Goal: Find contact information: Find contact information

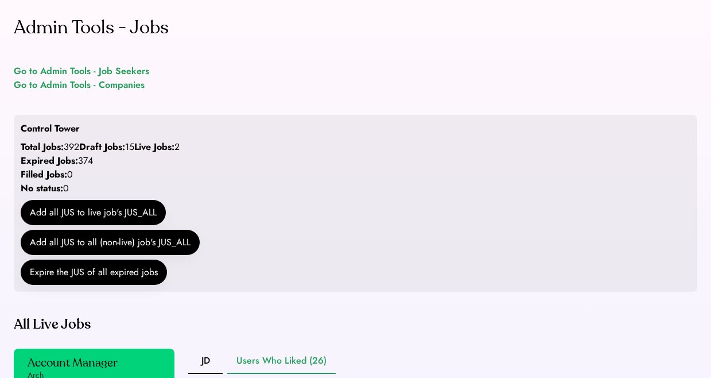
scroll to position [313, 0]
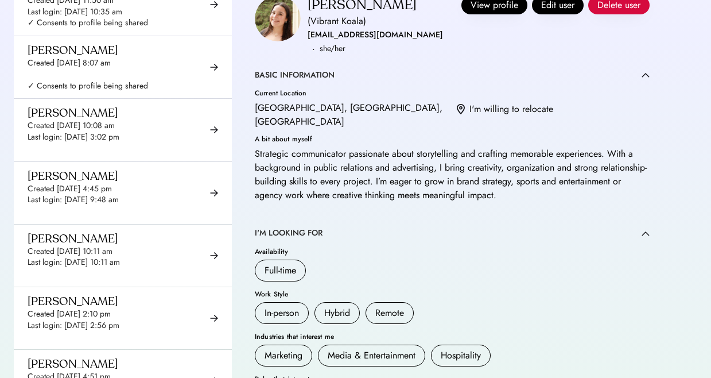
scroll to position [288, 0]
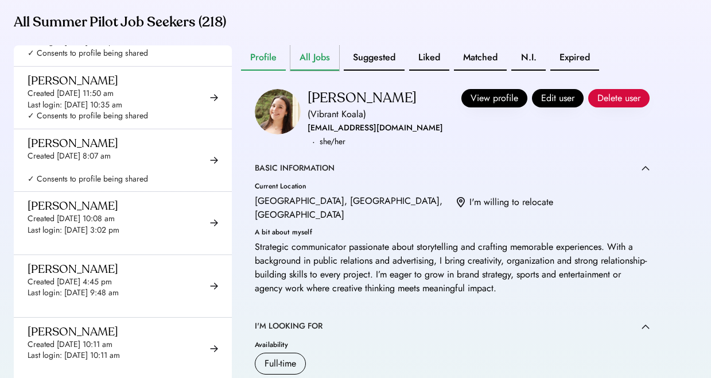
click at [329, 71] on button "All Jobs" at bounding box center [314, 57] width 49 height 25
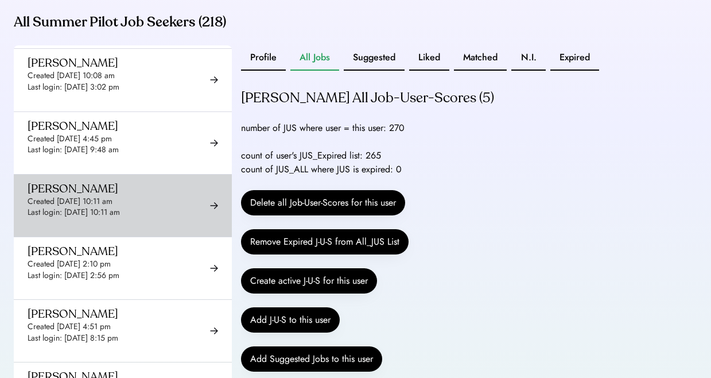
scroll to position [749, 0]
click at [137, 207] on div "Aminat Abiola Created Sep 26, 2025 10:11 am Last login: Sep 26, 2025 10:11 am ✓…" at bounding box center [88, 205] width 121 height 48
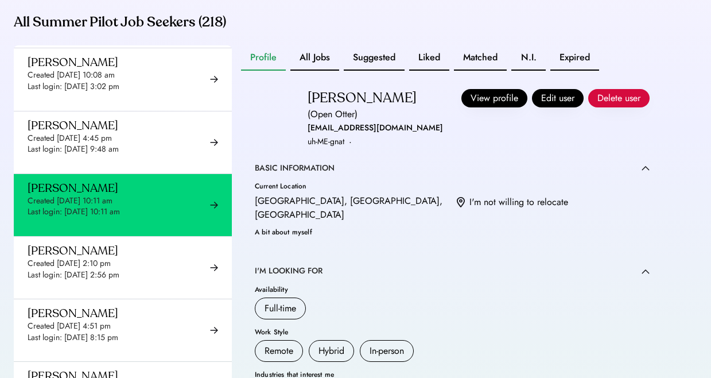
click at [308, 71] on button "All Jobs" at bounding box center [314, 57] width 49 height 25
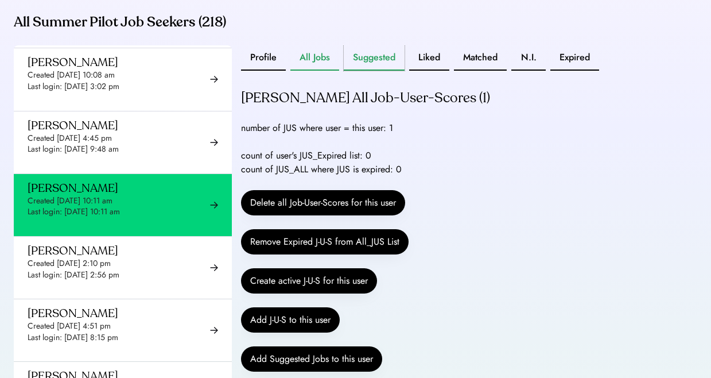
click at [388, 71] on button "Suggested" at bounding box center [374, 57] width 61 height 25
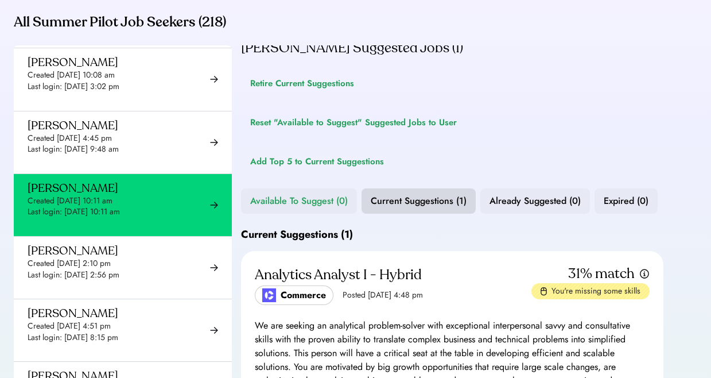
scroll to position [7, 0]
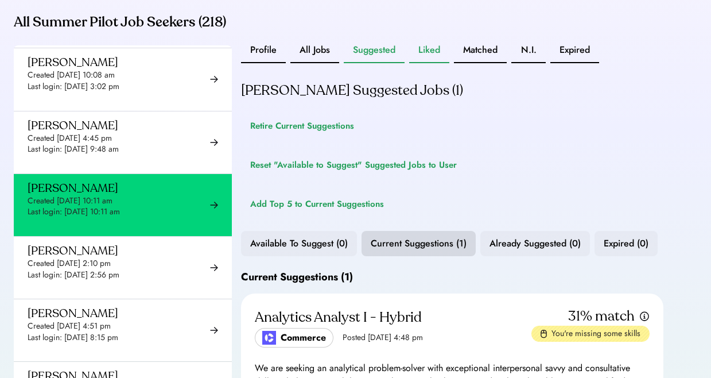
click at [432, 63] on button "Liked" at bounding box center [429, 50] width 40 height 25
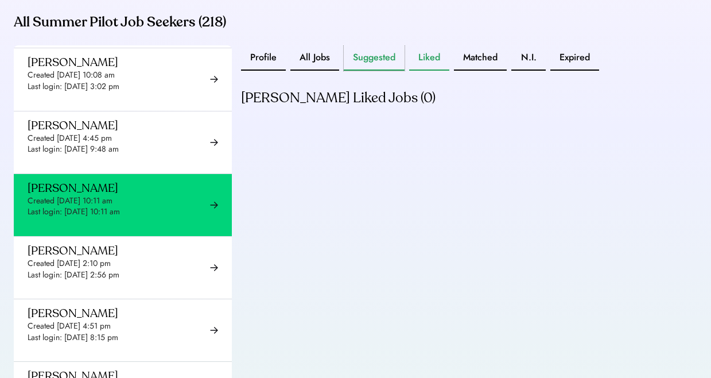
click at [382, 71] on button "Suggested" at bounding box center [374, 57] width 61 height 25
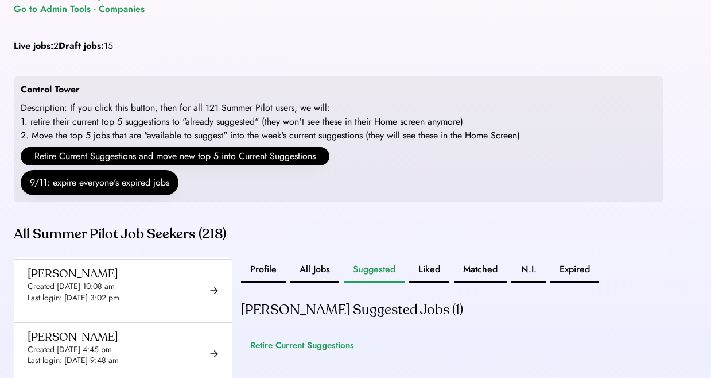
scroll to position [38, 0]
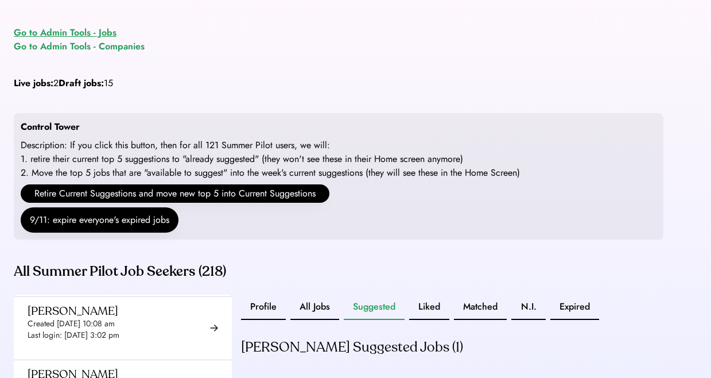
click at [68, 31] on div "Go to Admin Tools - Jobs" at bounding box center [65, 33] width 103 height 14
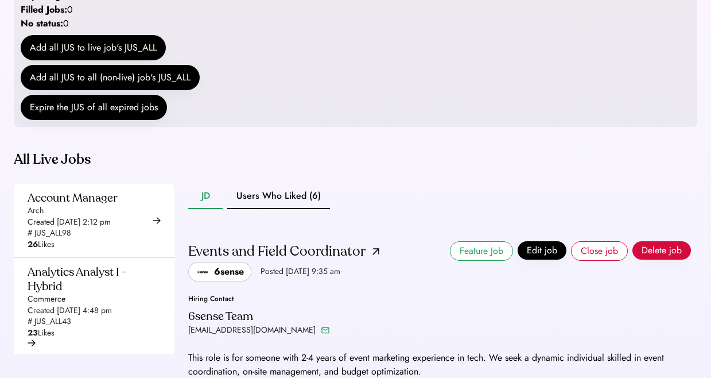
scroll to position [182, 0]
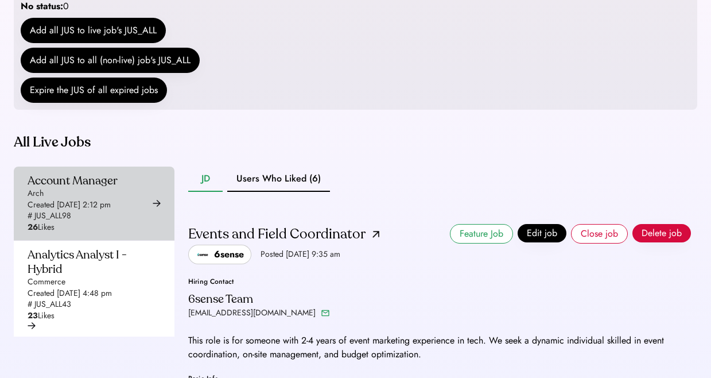
click at [86, 226] on div "Account Manager Arch Created [DATE] 2:12 pm # JUS_ALL98 26 Likes" at bounding box center [73, 203] width 90 height 60
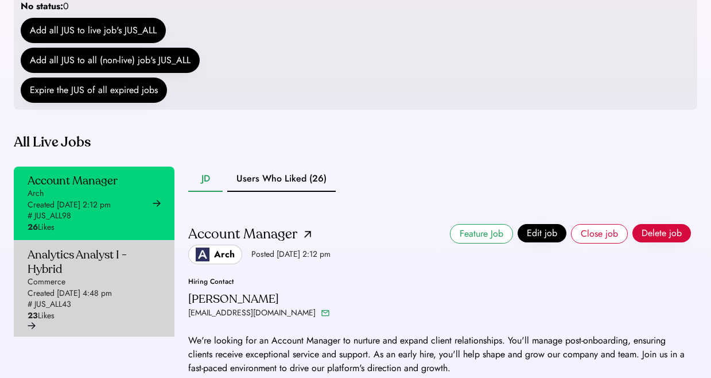
click at [78, 276] on div "Analytics Analyst I - Hybrid" at bounding box center [91, 261] width 126 height 29
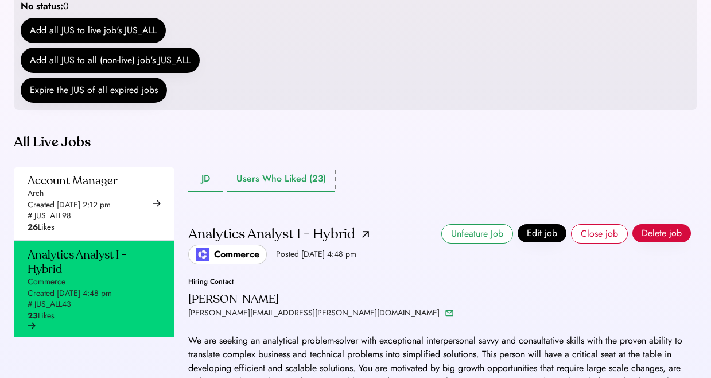
click at [257, 192] on button "Users Who Liked (23)" at bounding box center [281, 178] width 108 height 25
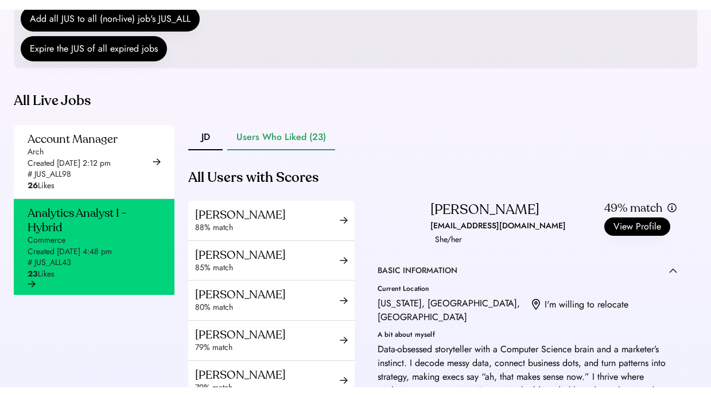
scroll to position [315, 0]
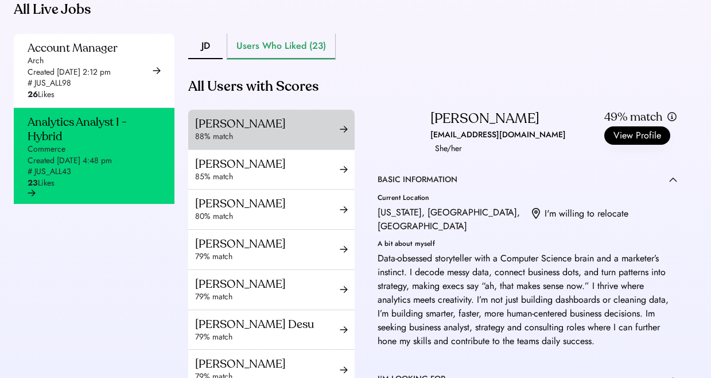
click at [269, 131] on div "[PERSON_NAME]" at bounding box center [267, 124] width 145 height 14
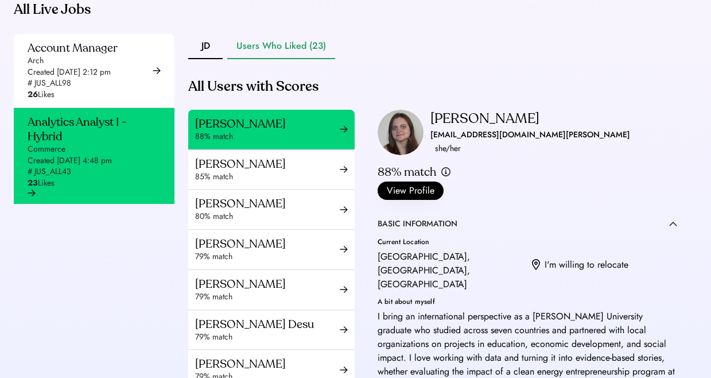
click at [486, 142] on div "[EMAIL_ADDRESS][DOMAIN_NAME][PERSON_NAME]" at bounding box center [530, 135] width 200 height 14
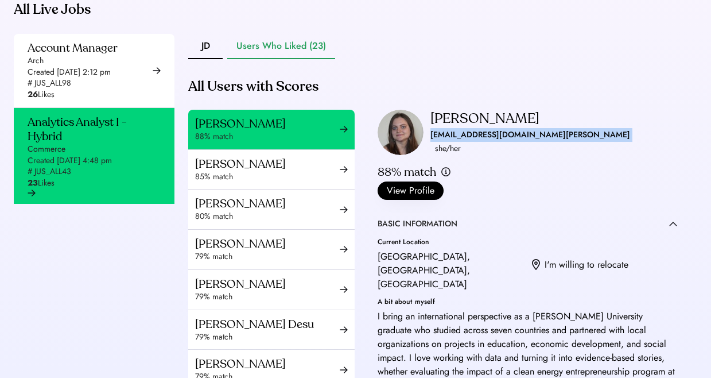
click at [486, 142] on div "[EMAIL_ADDRESS][DOMAIN_NAME][PERSON_NAME]" at bounding box center [530, 135] width 200 height 14
copy div "[EMAIL_ADDRESS][DOMAIN_NAME][PERSON_NAME]"
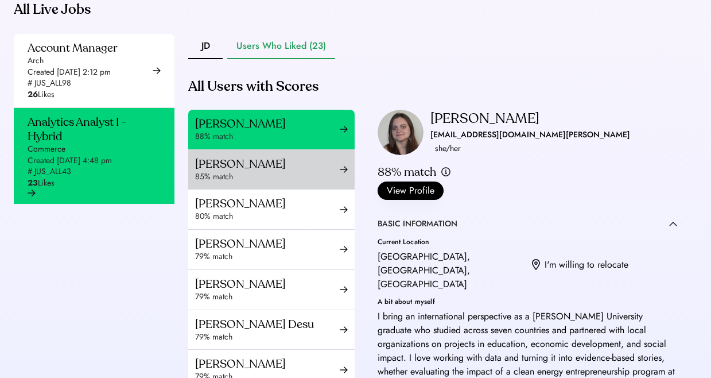
click at [261, 183] on div "85% match" at bounding box center [267, 176] width 145 height 11
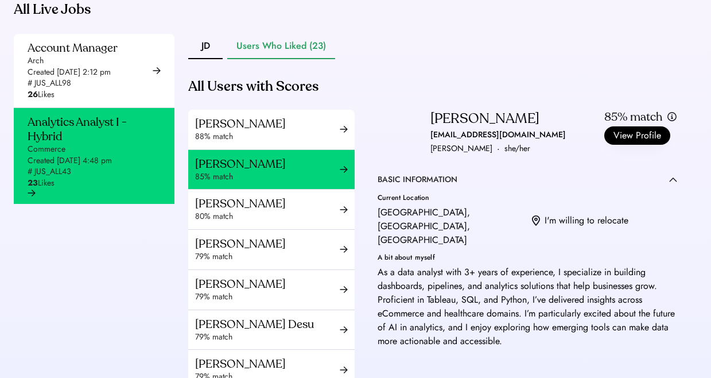
click at [447, 128] on div "[PERSON_NAME]" at bounding box center [484, 119] width 109 height 18
click at [446, 128] on div "[PERSON_NAME]" at bounding box center [484, 119] width 109 height 18
copy div "Ushaswi"
click at [472, 156] on div "[PERSON_NAME]" at bounding box center [461, 149] width 62 height 14
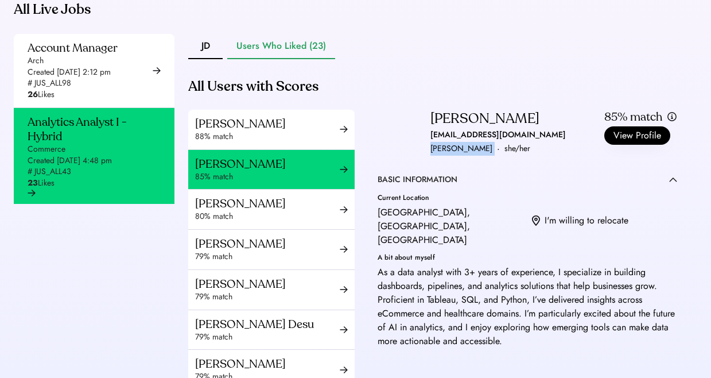
click at [472, 156] on div "[PERSON_NAME]" at bounding box center [461, 149] width 62 height 14
click at [472, 142] on div "[EMAIL_ADDRESS][DOMAIN_NAME]" at bounding box center [497, 135] width 135 height 14
copy div "[EMAIL_ADDRESS][DOMAIN_NAME]"
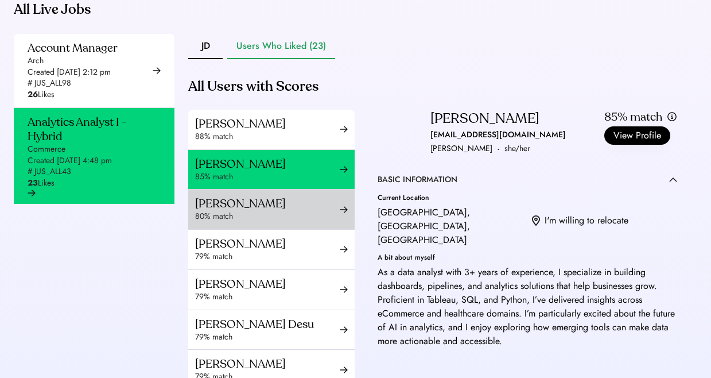
click at [248, 211] on div "[PERSON_NAME]" at bounding box center [267, 203] width 145 height 14
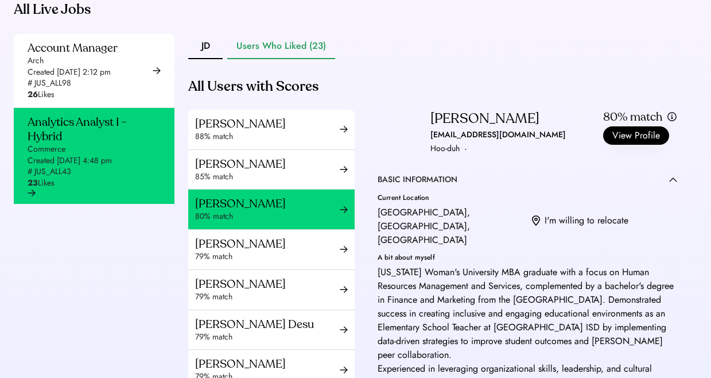
click at [451, 142] on div "[EMAIL_ADDRESS][DOMAIN_NAME]" at bounding box center [497, 135] width 135 height 14
copy div "[EMAIL_ADDRESS][DOMAIN_NAME]"
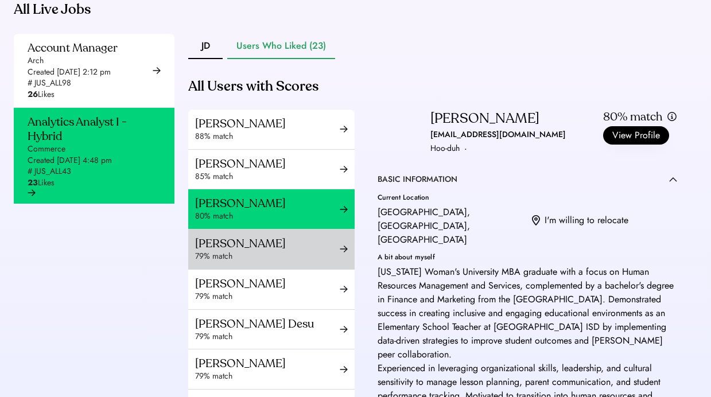
click at [247, 262] on div "79% match" at bounding box center [267, 256] width 145 height 11
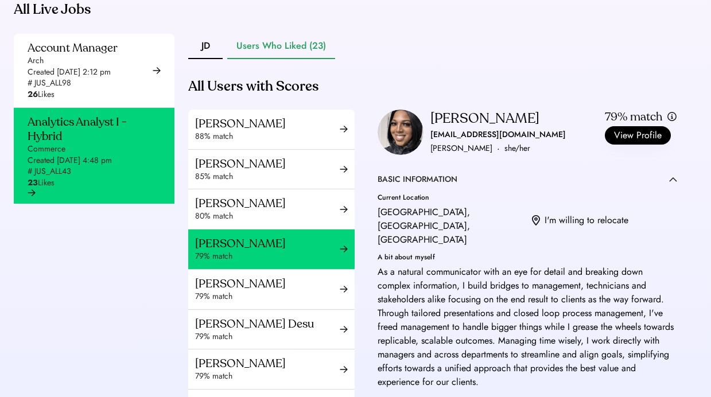
click at [481, 142] on div "[EMAIL_ADDRESS][DOMAIN_NAME]" at bounding box center [497, 135] width 135 height 14
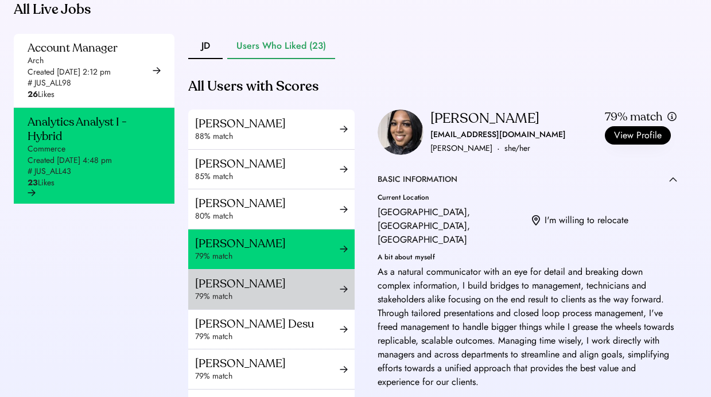
click at [250, 291] on div "[PERSON_NAME]" at bounding box center [267, 284] width 145 height 14
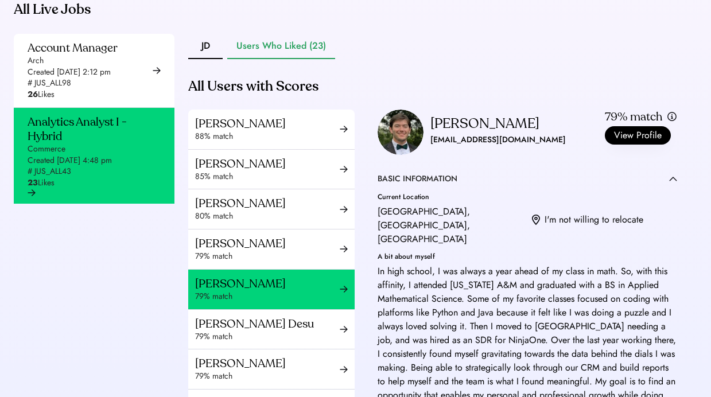
click at [450, 147] on div "[EMAIL_ADDRESS][DOMAIN_NAME]" at bounding box center [497, 140] width 135 height 14
copy div "[EMAIL_ADDRESS][DOMAIN_NAME] ·"
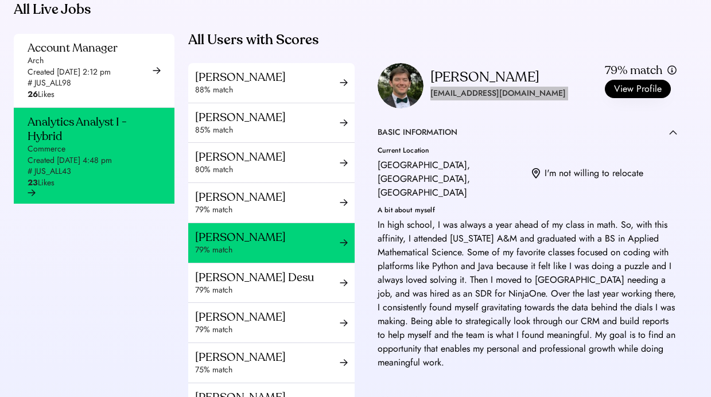
scroll to position [55, 0]
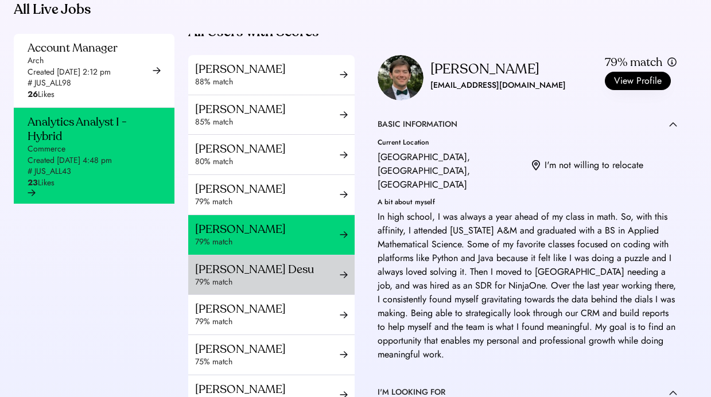
click at [262, 277] on div "[PERSON_NAME] Desu" at bounding box center [267, 269] width 145 height 14
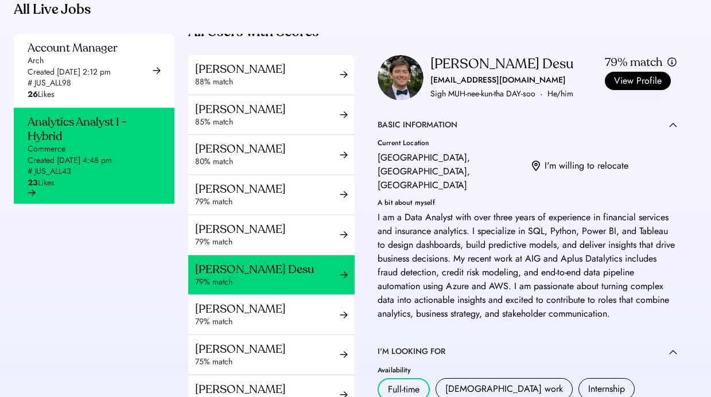
click at [451, 87] on div "[EMAIL_ADDRESS][DOMAIN_NAME]" at bounding box center [497, 80] width 135 height 14
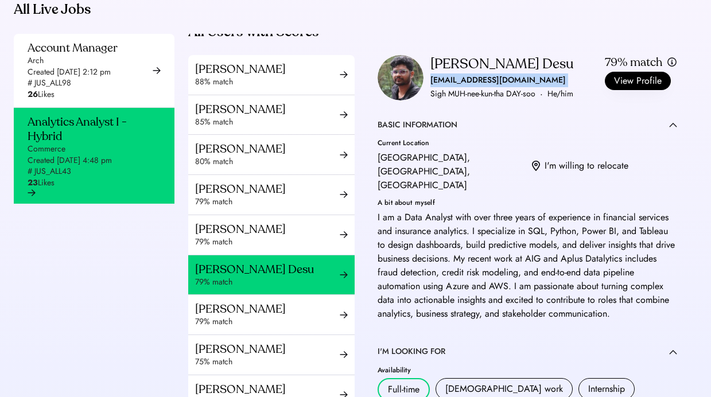
click at [451, 87] on div "[EMAIL_ADDRESS][DOMAIN_NAME]" at bounding box center [497, 80] width 135 height 14
click at [451, 73] on div "[PERSON_NAME] Desu" at bounding box center [501, 64] width 143 height 18
click at [440, 73] on div "[PERSON_NAME] Desu" at bounding box center [501, 64] width 143 height 18
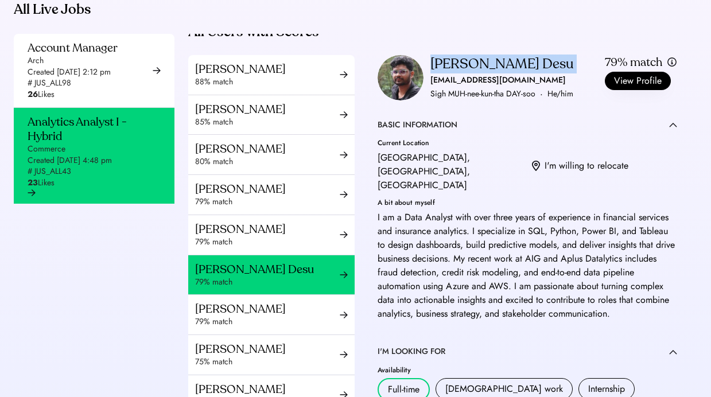
click at [440, 73] on div "[PERSON_NAME] Desu" at bounding box center [501, 64] width 143 height 18
copy div "[PERSON_NAME] Desu"
click at [490, 87] on div "[EMAIL_ADDRESS][DOMAIN_NAME]" at bounding box center [497, 80] width 135 height 14
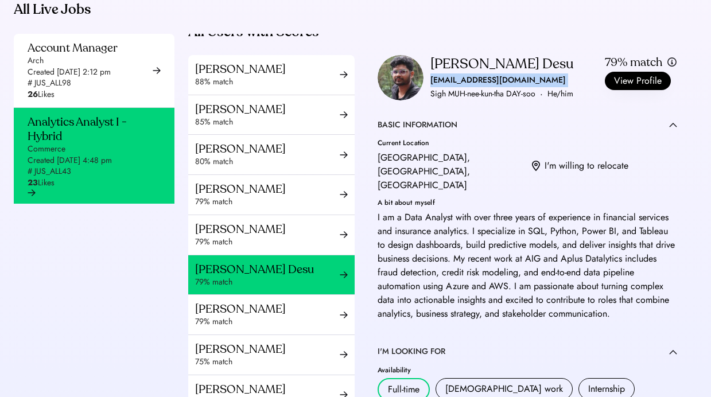
click at [490, 87] on div "[EMAIL_ADDRESS][DOMAIN_NAME]" at bounding box center [497, 80] width 135 height 14
copy div "[EMAIL_ADDRESS][DOMAIN_NAME]"
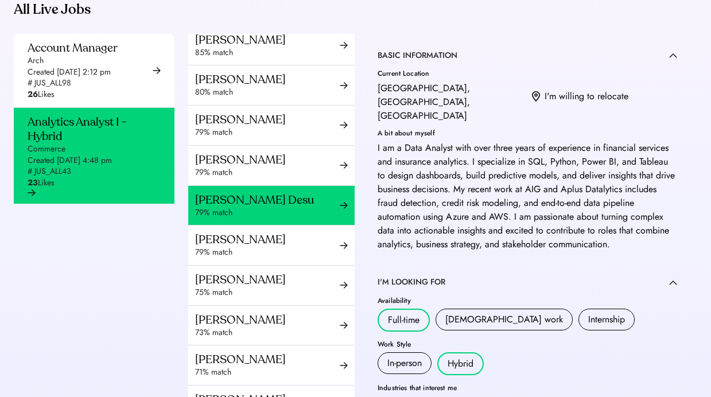
scroll to position [133, 0]
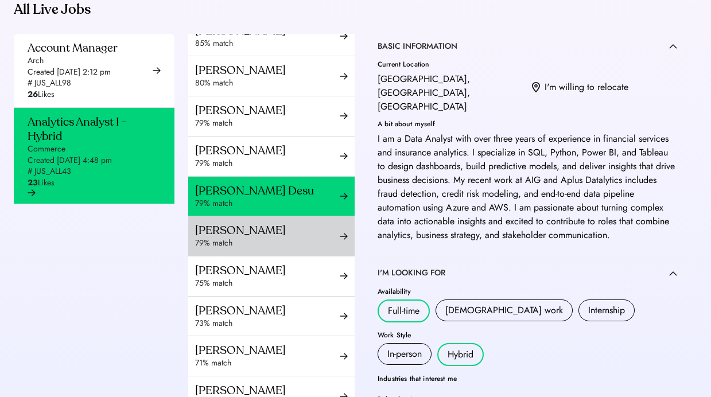
click at [265, 238] on div "[PERSON_NAME]" at bounding box center [267, 230] width 145 height 14
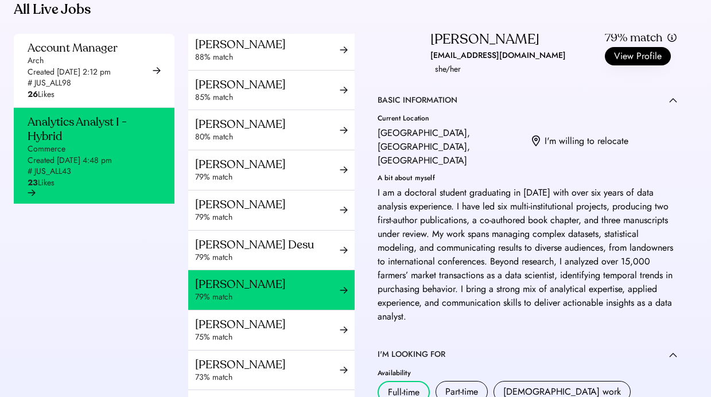
scroll to position [33, 0]
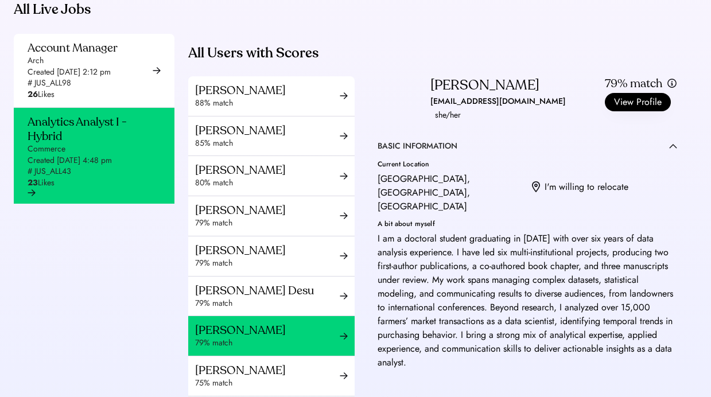
click at [465, 108] on div "[EMAIL_ADDRESS][DOMAIN_NAME]" at bounding box center [497, 102] width 135 height 14
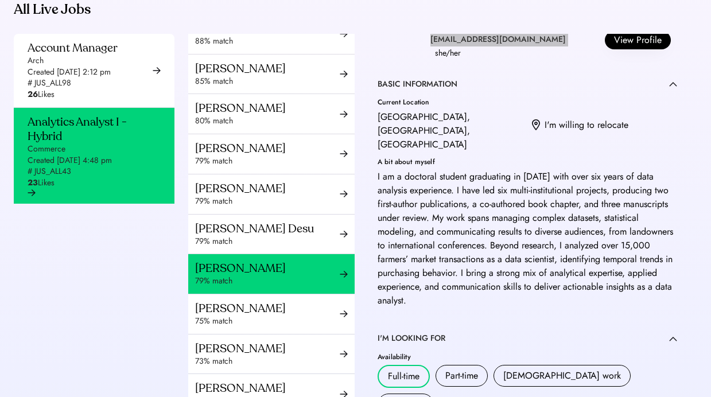
scroll to position [99, 0]
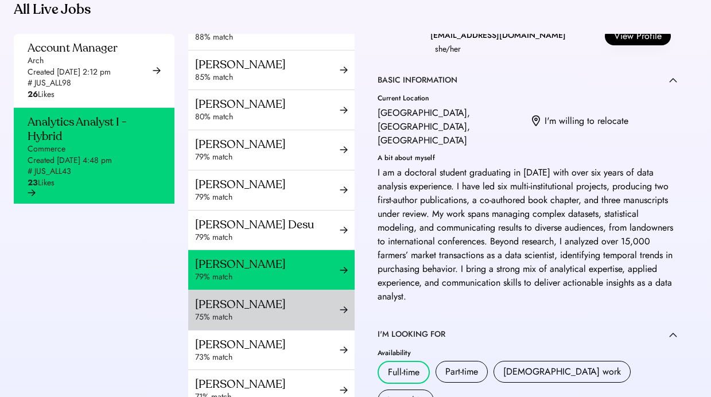
click at [275, 312] on div "[PERSON_NAME]" at bounding box center [267, 304] width 145 height 14
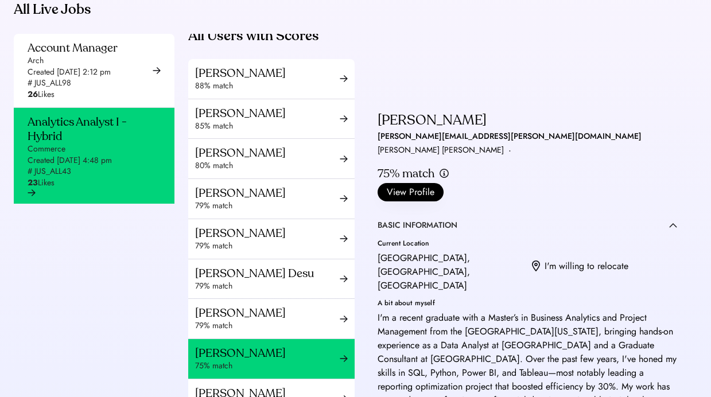
scroll to position [49, 0]
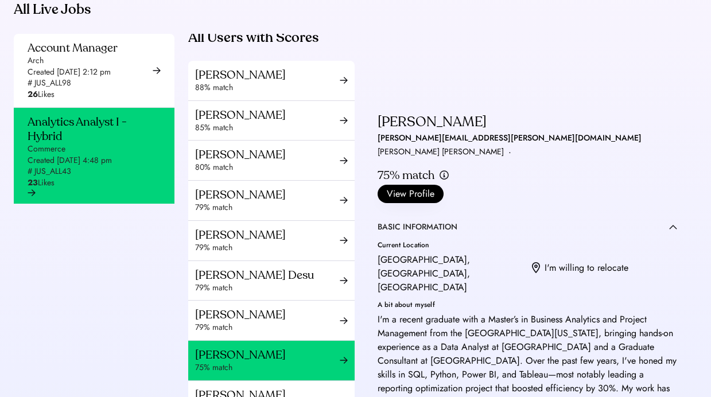
click at [485, 131] on div "[PERSON_NAME][EMAIL_ADDRESS][PERSON_NAME][DOMAIN_NAME]" at bounding box center [510, 138] width 264 height 14
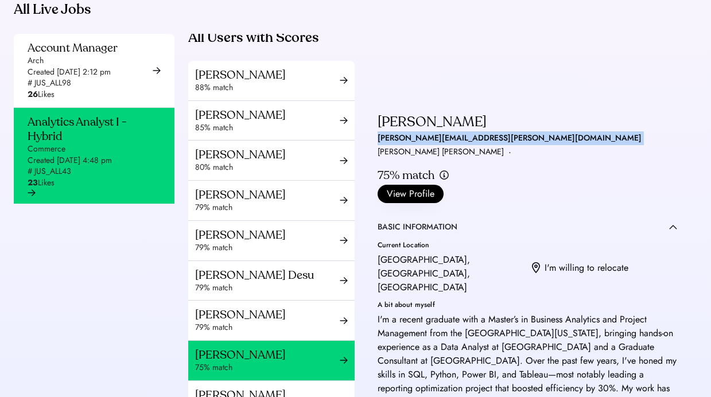
click at [485, 131] on div "[PERSON_NAME][EMAIL_ADDRESS][PERSON_NAME][DOMAIN_NAME]" at bounding box center [510, 138] width 264 height 14
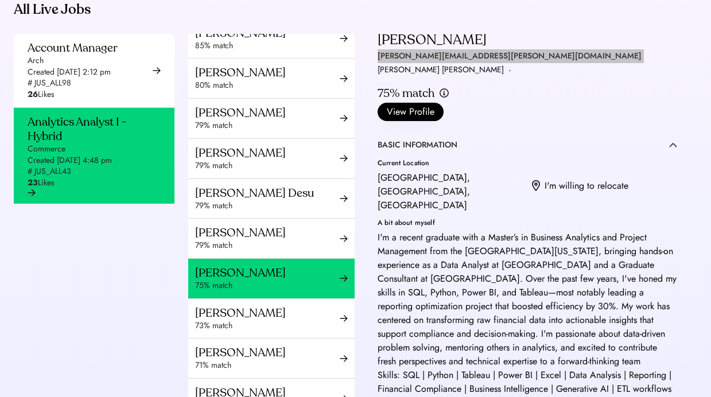
scroll to position [132, 0]
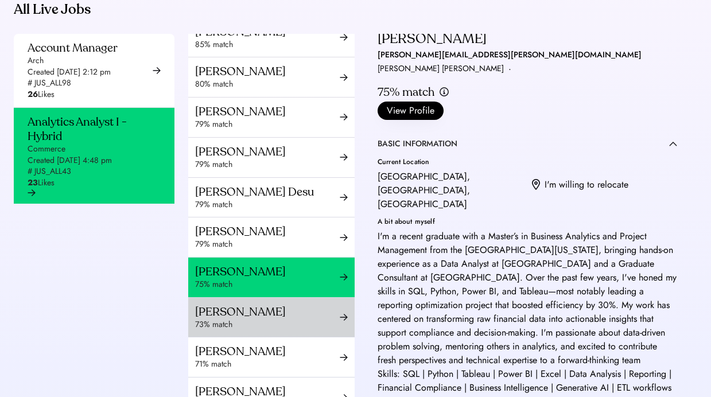
click at [235, 319] on div "[PERSON_NAME]" at bounding box center [267, 312] width 145 height 14
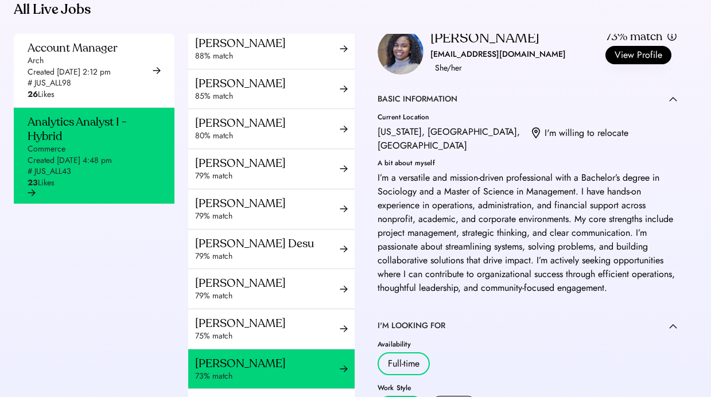
scroll to position [24, 0]
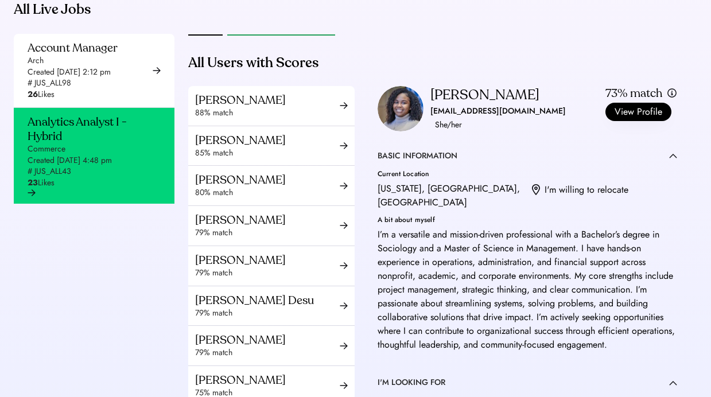
click at [446, 118] on div "[EMAIL_ADDRESS][DOMAIN_NAME]" at bounding box center [497, 111] width 135 height 14
copy div "[EMAIL_ADDRESS][DOMAIN_NAME] ·"
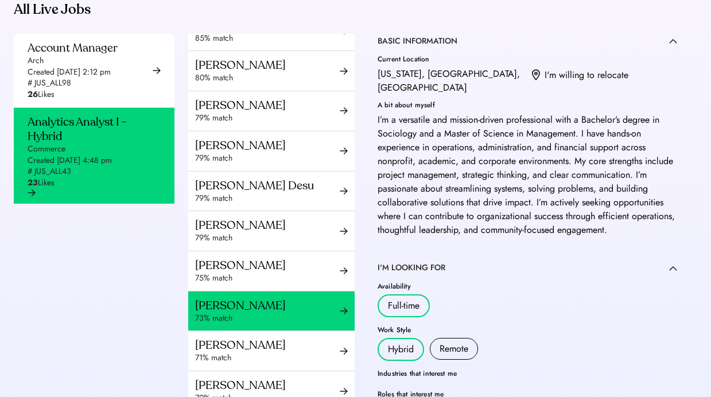
scroll to position [167, 0]
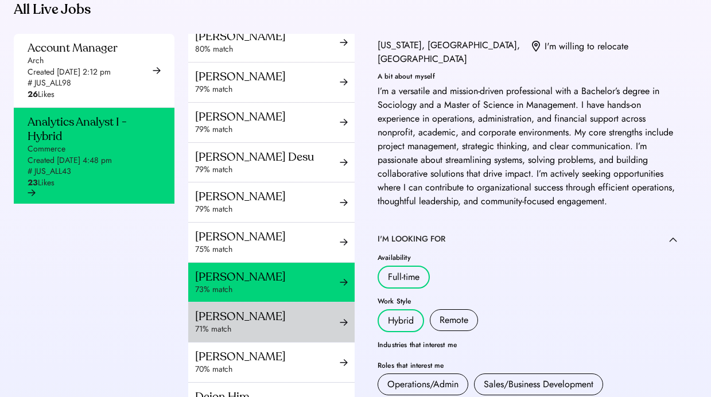
click at [271, 324] on div "[PERSON_NAME]" at bounding box center [267, 316] width 145 height 14
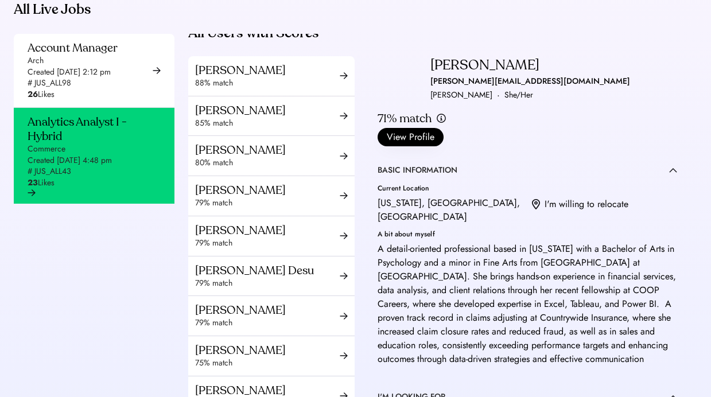
scroll to position [30, 0]
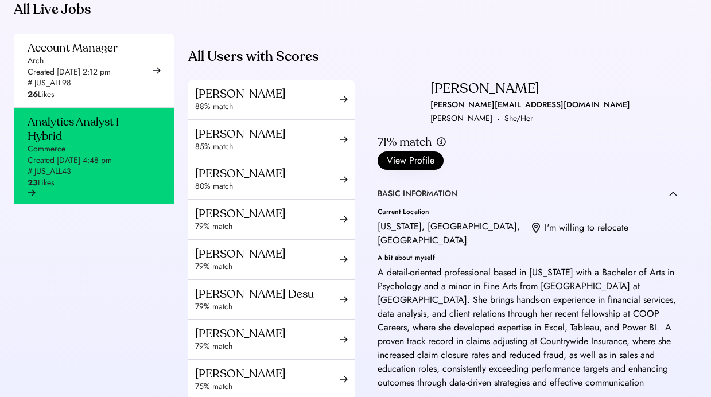
click at [479, 98] on div "[PERSON_NAME]" at bounding box center [484, 89] width 109 height 18
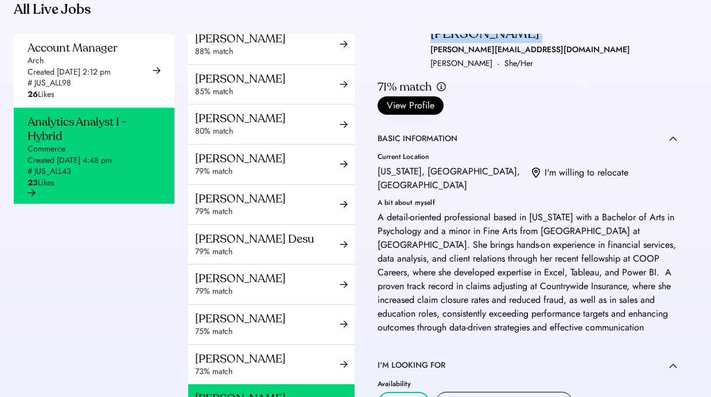
scroll to position [0, 0]
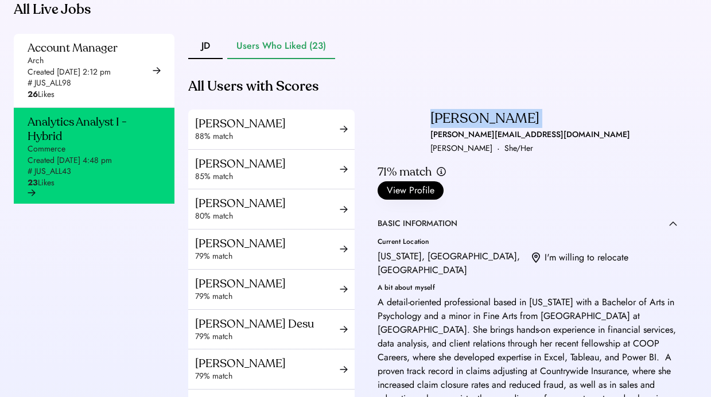
click at [470, 128] on div "[PERSON_NAME]" at bounding box center [484, 119] width 109 height 18
click at [505, 142] on div "[PERSON_NAME][EMAIL_ADDRESS][DOMAIN_NAME]" at bounding box center [530, 135] width 200 height 14
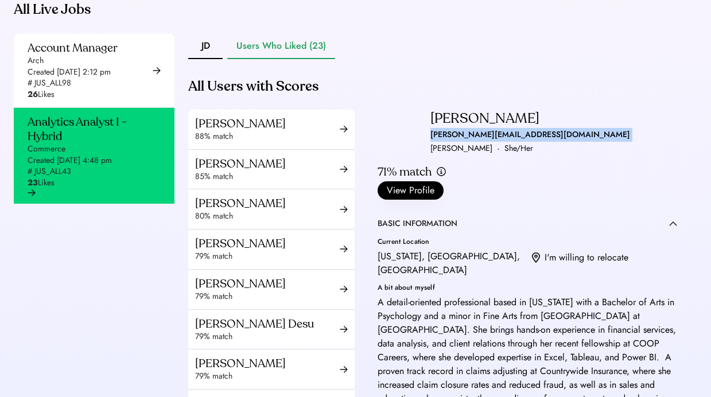
click at [505, 142] on div "[PERSON_NAME][EMAIL_ADDRESS][DOMAIN_NAME]" at bounding box center [530, 135] width 200 height 14
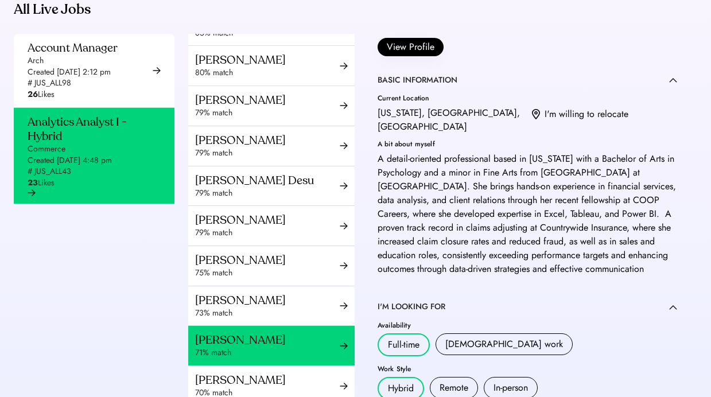
scroll to position [213, 0]
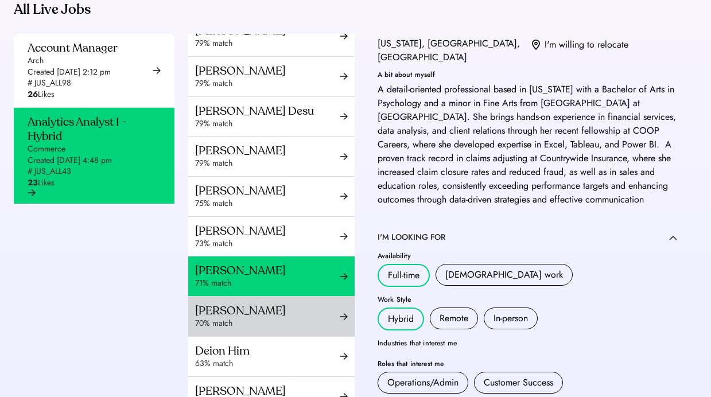
click at [255, 318] on div "[PERSON_NAME]" at bounding box center [267, 311] width 145 height 14
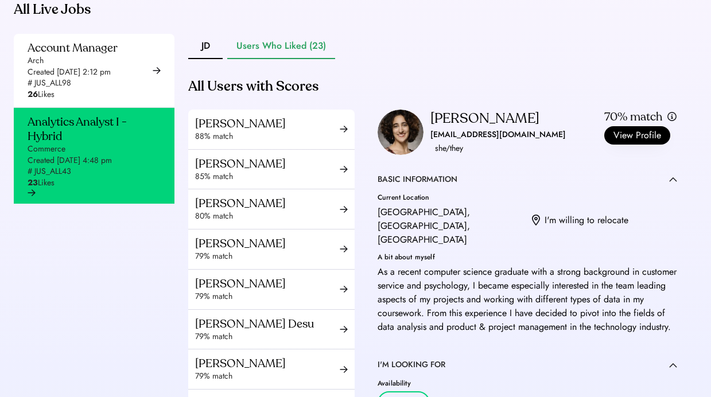
click at [467, 142] on div "[EMAIL_ADDRESS][DOMAIN_NAME]" at bounding box center [497, 135] width 135 height 14
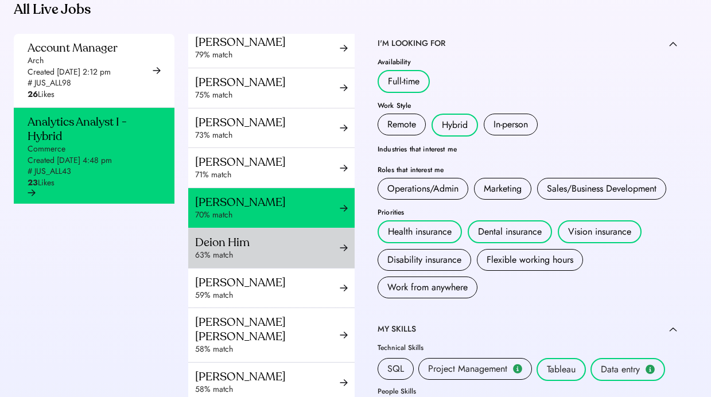
click at [271, 250] on div "Deion Him" at bounding box center [267, 242] width 145 height 14
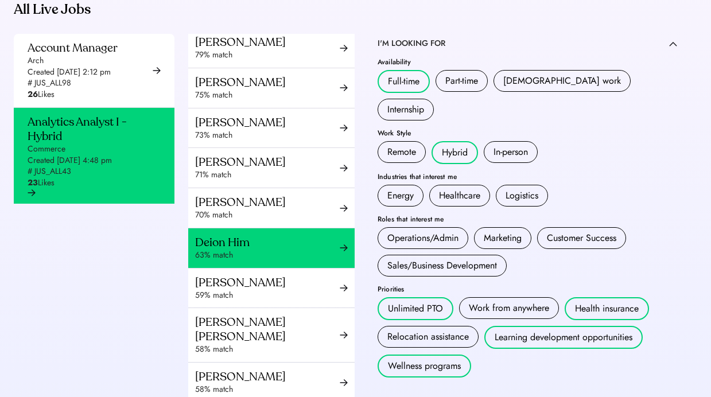
scroll to position [13, 0]
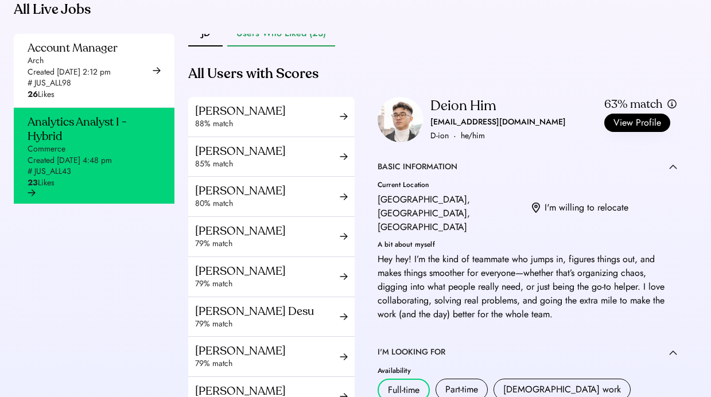
click at [449, 129] on div "[EMAIL_ADDRESS][DOMAIN_NAME]" at bounding box center [497, 122] width 135 height 14
copy div "[EMAIL_ADDRESS][DOMAIN_NAME]"
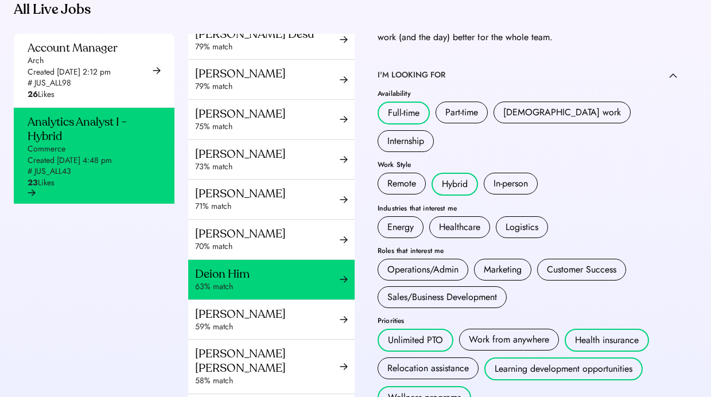
scroll to position [299, 0]
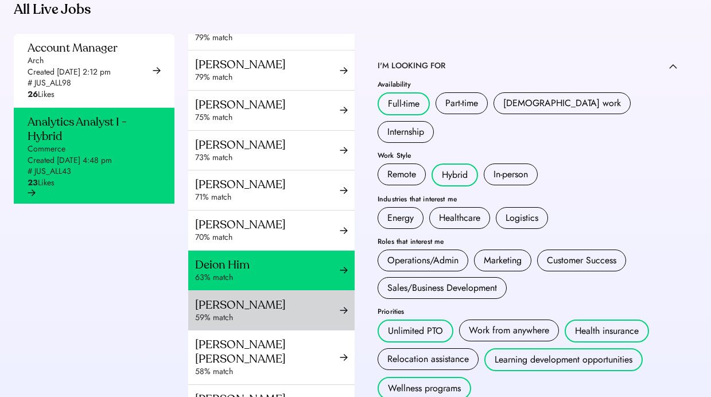
click at [286, 312] on div "[PERSON_NAME]" at bounding box center [267, 305] width 145 height 14
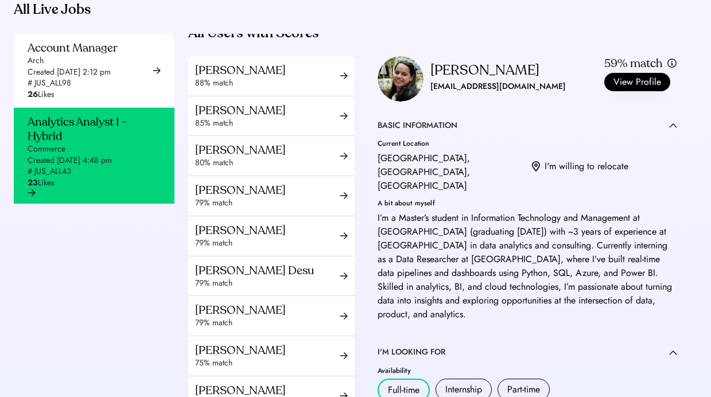
scroll to position [14, 0]
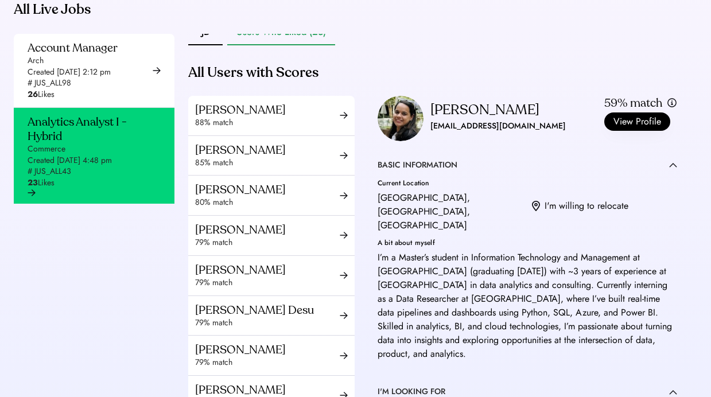
click at [459, 135] on div "[PERSON_NAME] [EMAIL_ADDRESS][DOMAIN_NAME] ·" at bounding box center [497, 118] width 135 height 34
click at [457, 133] on div "[EMAIL_ADDRESS][DOMAIN_NAME]" at bounding box center [497, 126] width 135 height 14
copy div "[EMAIL_ADDRESS][DOMAIN_NAME] ·"
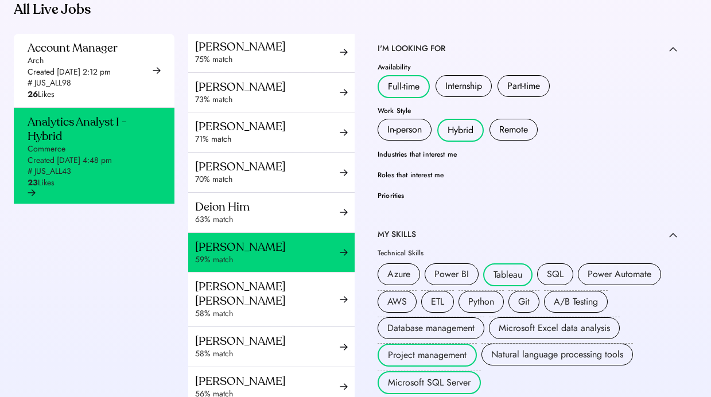
scroll to position [359, 0]
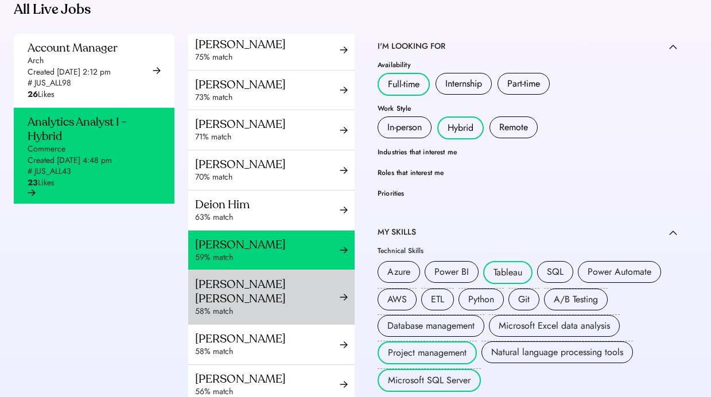
click at [286, 306] on div "[PERSON_NAME] [PERSON_NAME]" at bounding box center [267, 291] width 145 height 29
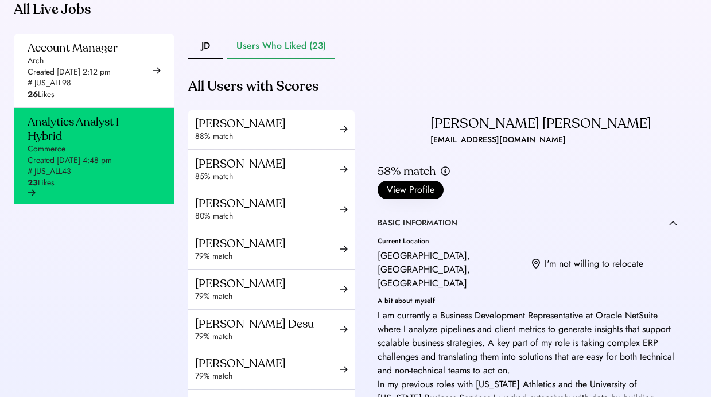
click at [468, 133] on div "[PERSON_NAME] [PERSON_NAME]" at bounding box center [540, 124] width 221 height 18
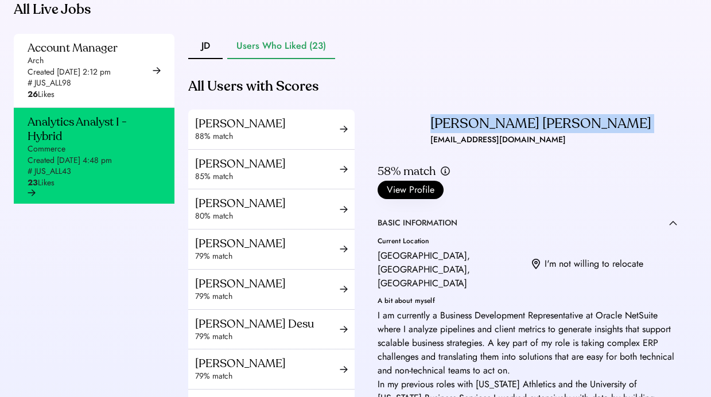
click at [468, 133] on div "[PERSON_NAME] [PERSON_NAME]" at bounding box center [540, 124] width 221 height 18
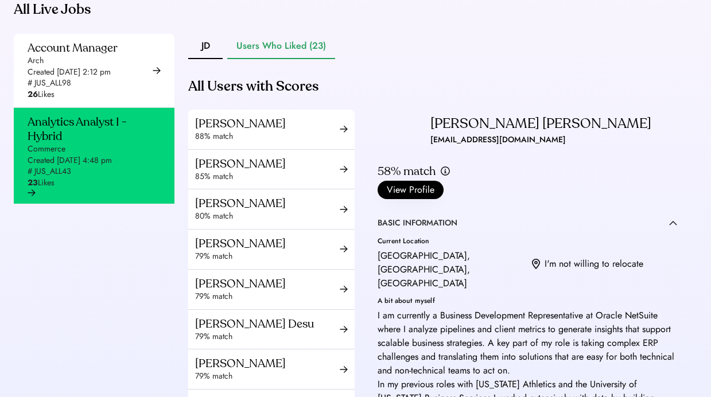
click at [534, 147] on div "[EMAIL_ADDRESS][DOMAIN_NAME]" at bounding box center [497, 140] width 135 height 14
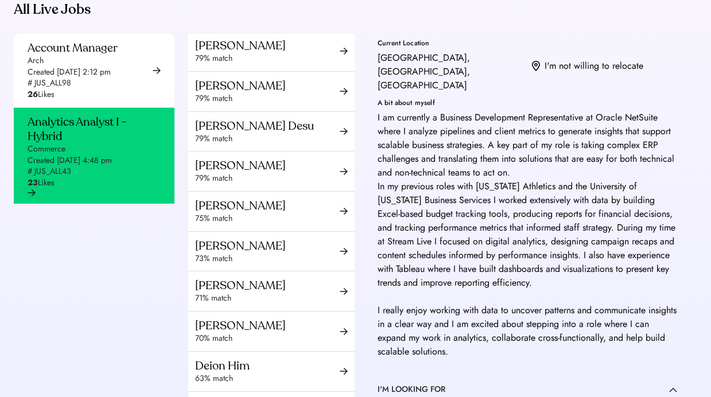
scroll to position [399, 0]
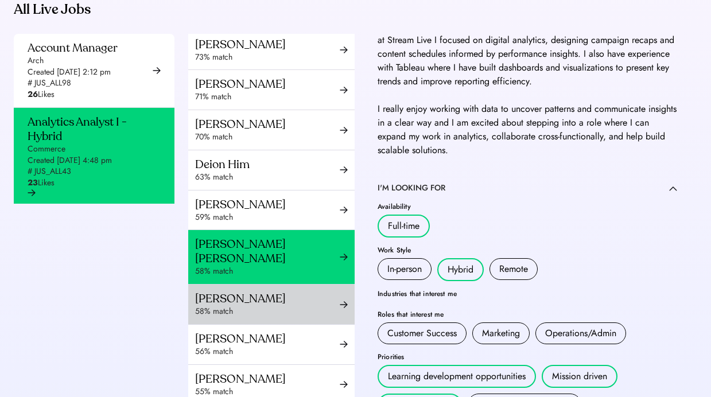
click at [274, 306] on div "[PERSON_NAME]" at bounding box center [267, 299] width 145 height 14
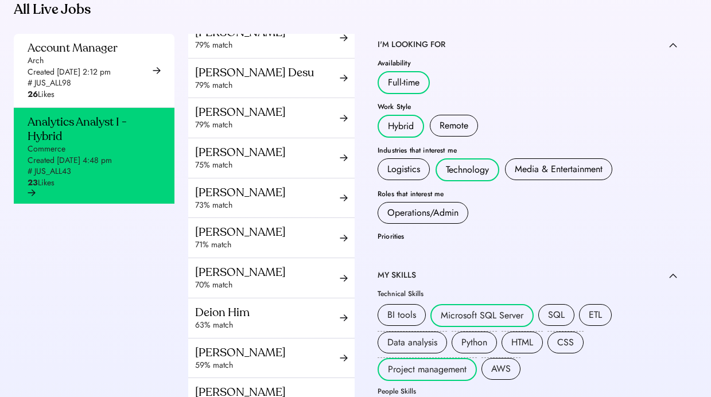
scroll to position [40, 0]
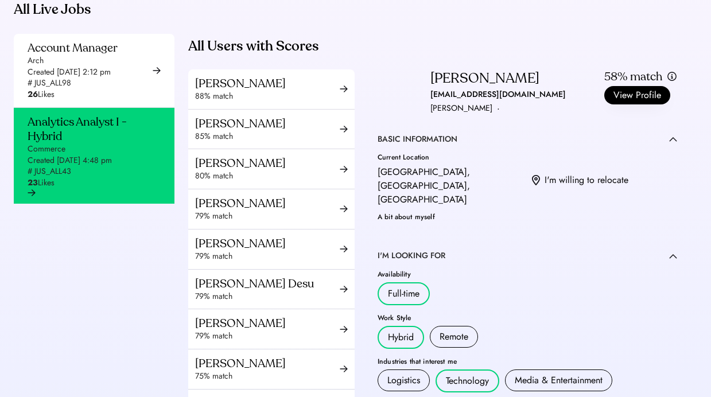
click at [463, 88] on div "[PERSON_NAME]" at bounding box center [484, 78] width 109 height 18
click at [507, 102] on div "[EMAIL_ADDRESS][DOMAIN_NAME]" at bounding box center [497, 95] width 135 height 14
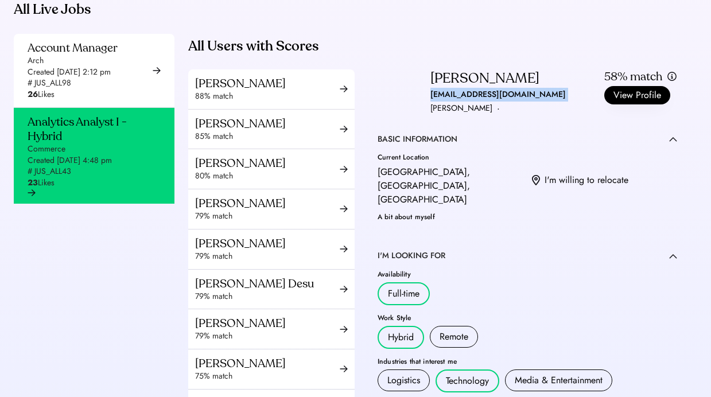
click at [507, 102] on div "[EMAIL_ADDRESS][DOMAIN_NAME]" at bounding box center [497, 95] width 135 height 14
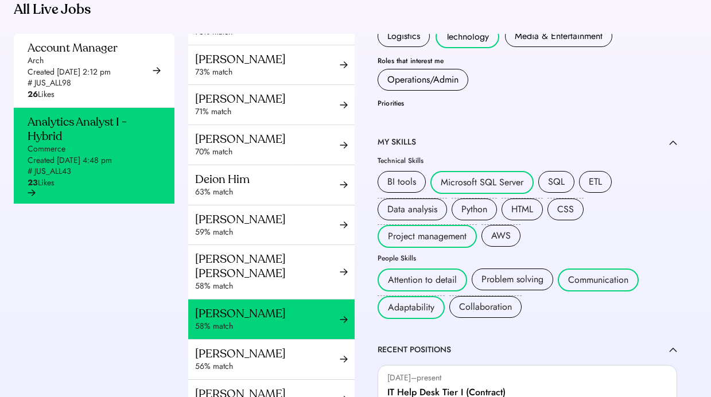
scroll to position [452, 0]
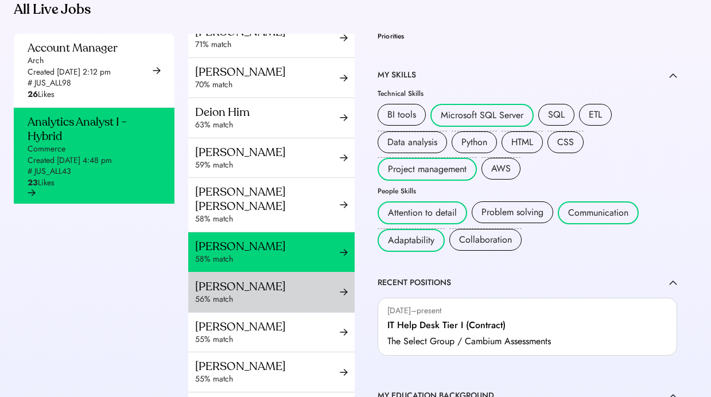
click at [268, 294] on div "[PERSON_NAME]" at bounding box center [267, 287] width 145 height 14
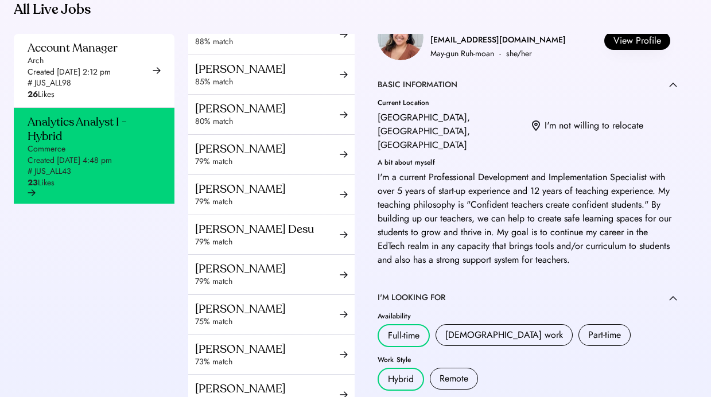
scroll to position [93, 0]
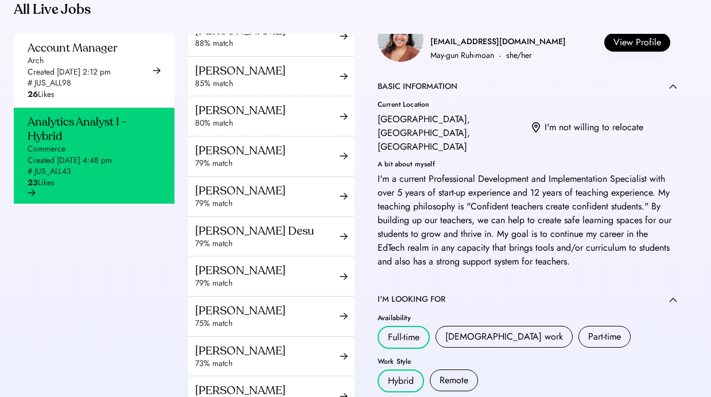
click at [452, 49] on div "[EMAIL_ADDRESS][DOMAIN_NAME]" at bounding box center [497, 42] width 135 height 14
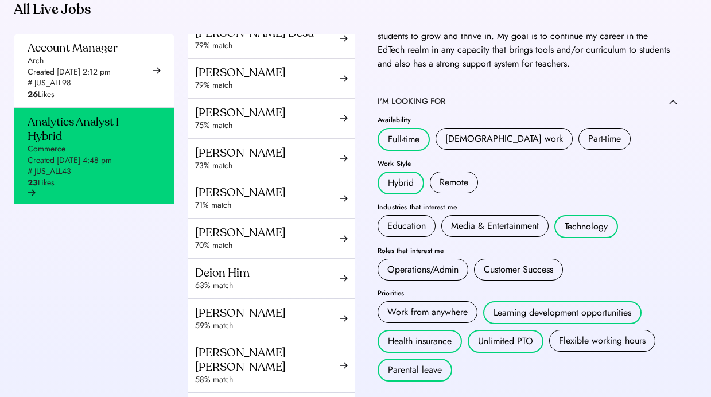
scroll to position [496, 0]
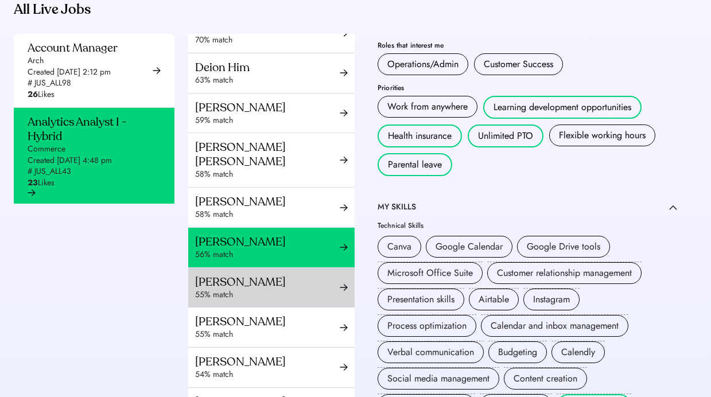
click at [254, 289] on div "[PERSON_NAME]" at bounding box center [267, 282] width 145 height 14
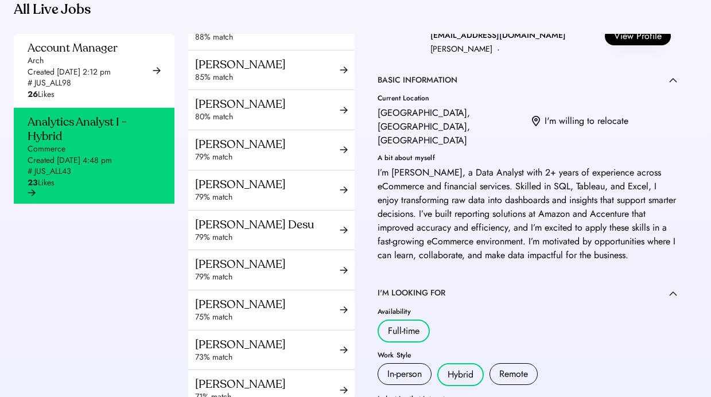
scroll to position [10, 0]
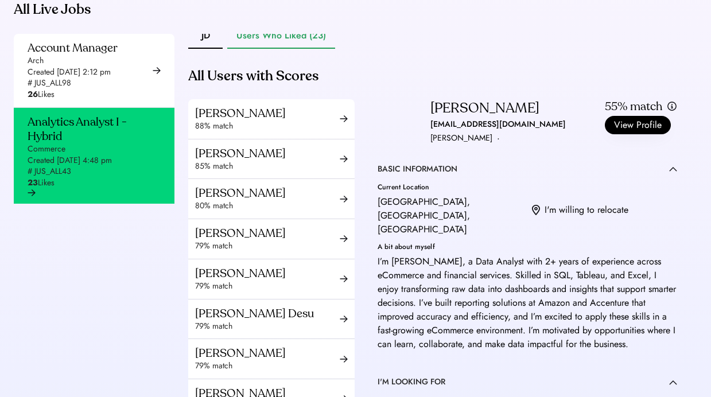
click at [455, 131] on div "[EMAIL_ADDRESS][DOMAIN_NAME]" at bounding box center [497, 125] width 135 height 14
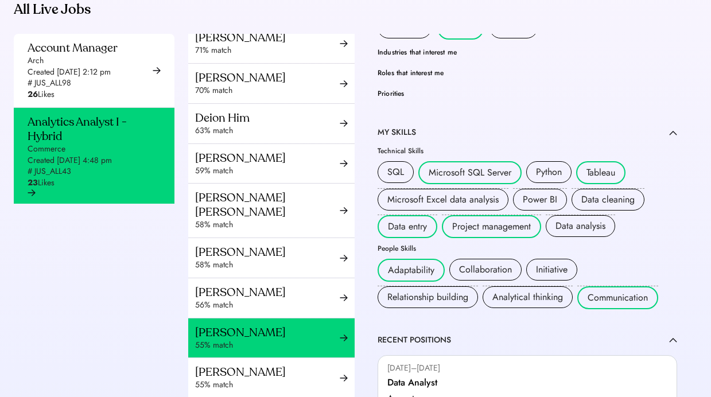
scroll to position [580, 0]
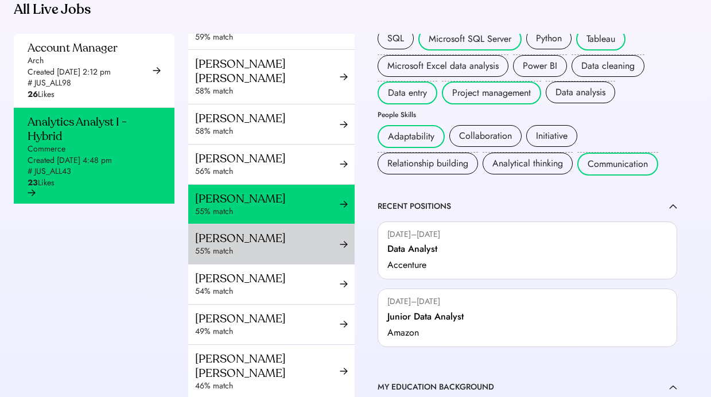
click at [280, 264] on div "[PERSON_NAME] 55% match" at bounding box center [271, 244] width 166 height 40
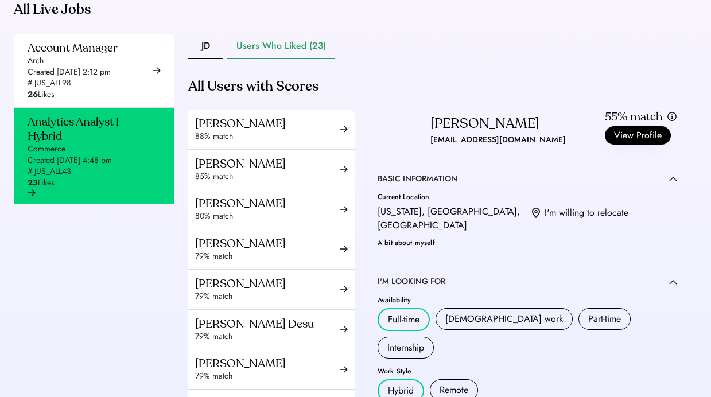
click at [493, 147] on div "[EMAIL_ADDRESS][DOMAIN_NAME]" at bounding box center [497, 140] width 135 height 14
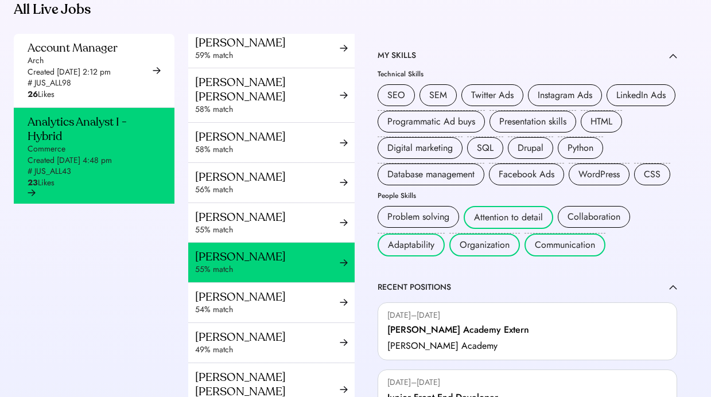
scroll to position [569, 0]
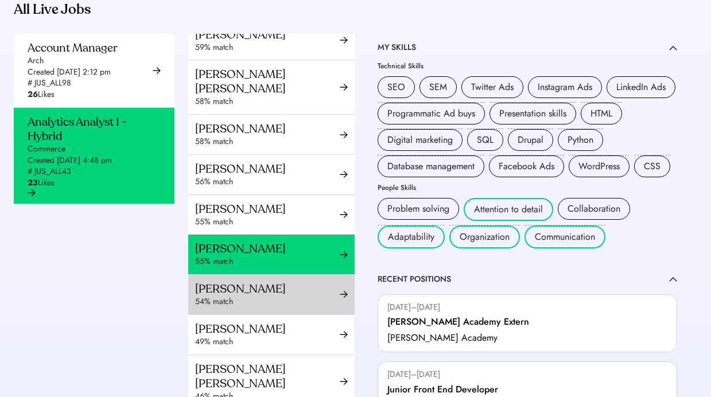
click at [286, 308] on div "54% match" at bounding box center [267, 301] width 145 height 11
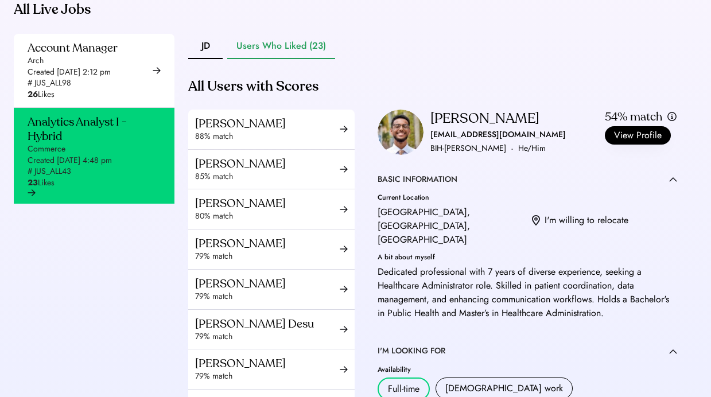
click at [462, 156] on div "BIH-[PERSON_NAME]" at bounding box center [468, 149] width 76 height 14
click at [460, 142] on div "[EMAIL_ADDRESS][DOMAIN_NAME]" at bounding box center [497, 135] width 135 height 14
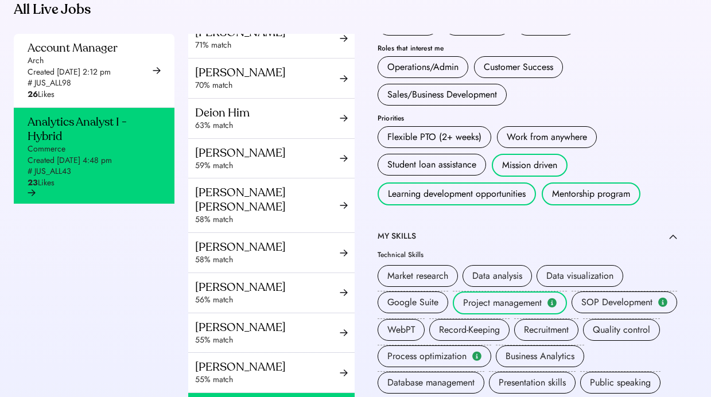
scroll to position [618, 0]
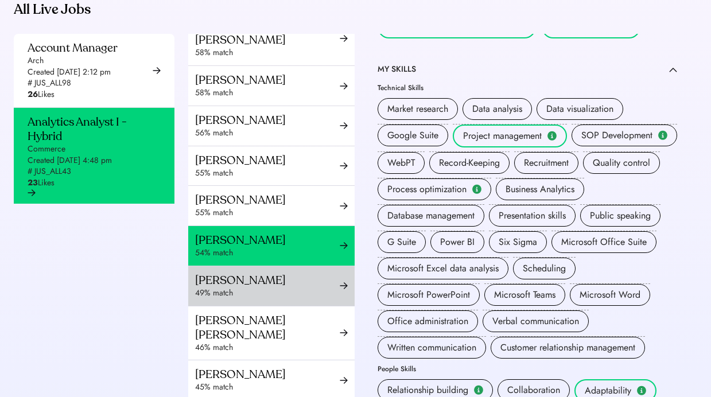
click at [254, 299] on div "49% match" at bounding box center [267, 293] width 145 height 11
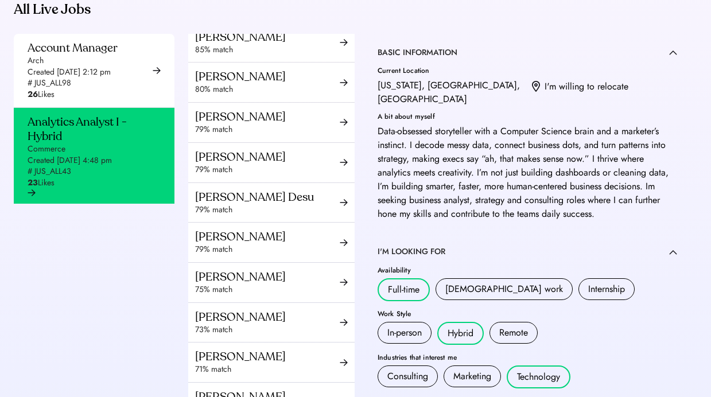
scroll to position [56, 0]
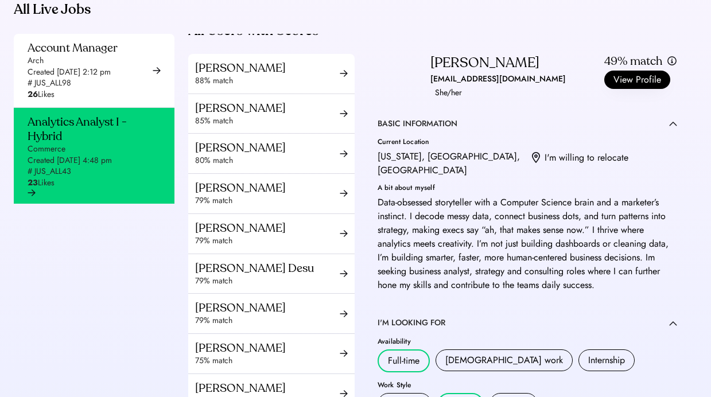
click at [445, 86] on div "[EMAIL_ADDRESS][DOMAIN_NAME]" at bounding box center [497, 79] width 135 height 14
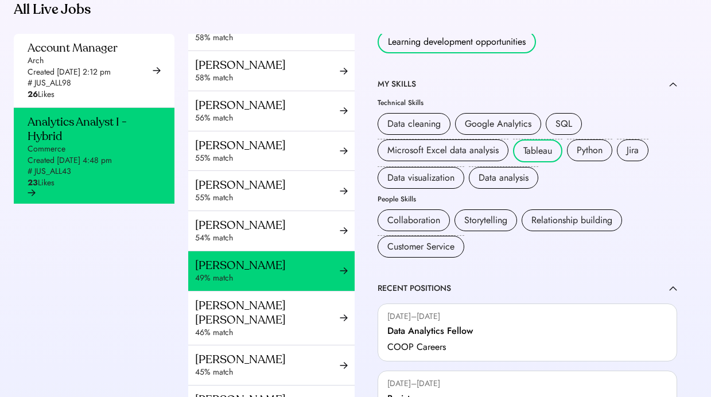
scroll to position [667, 0]
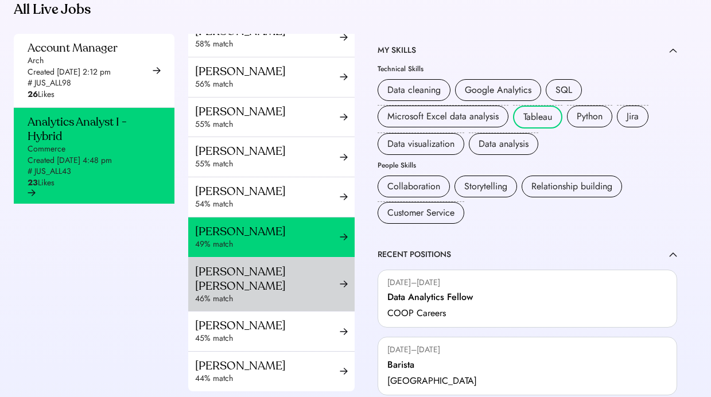
click at [271, 293] on div "46% match" at bounding box center [267, 298] width 145 height 11
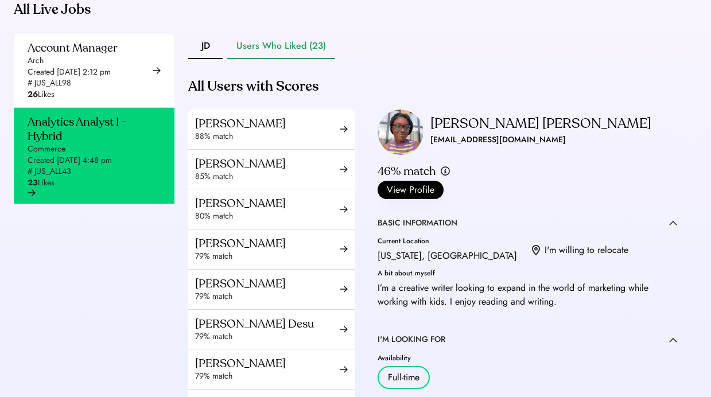
click at [459, 147] on div "[EMAIL_ADDRESS][DOMAIN_NAME]" at bounding box center [497, 140] width 135 height 14
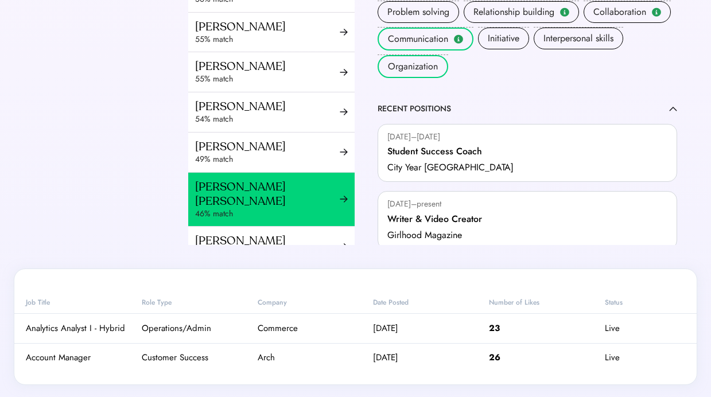
scroll to position [598, 0]
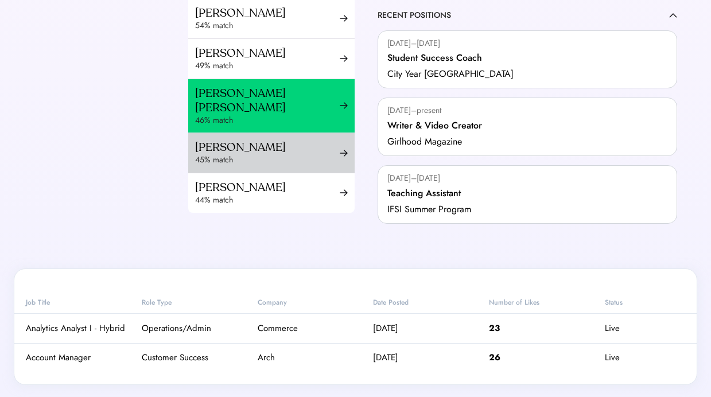
click at [226, 145] on div "[PERSON_NAME]" at bounding box center [267, 147] width 145 height 14
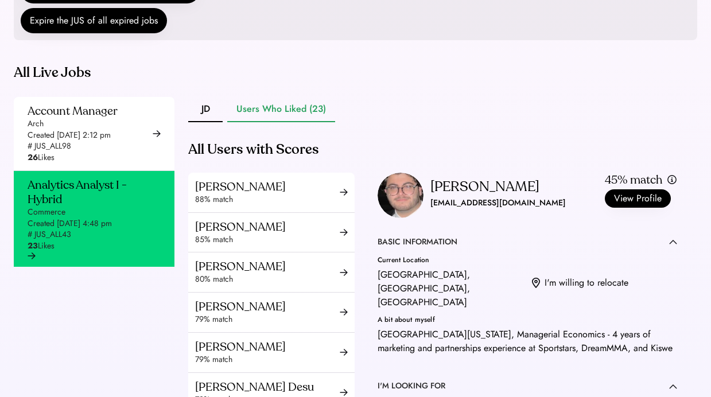
click at [468, 210] on div "[EMAIL_ADDRESS][DOMAIN_NAME]" at bounding box center [497, 203] width 135 height 14
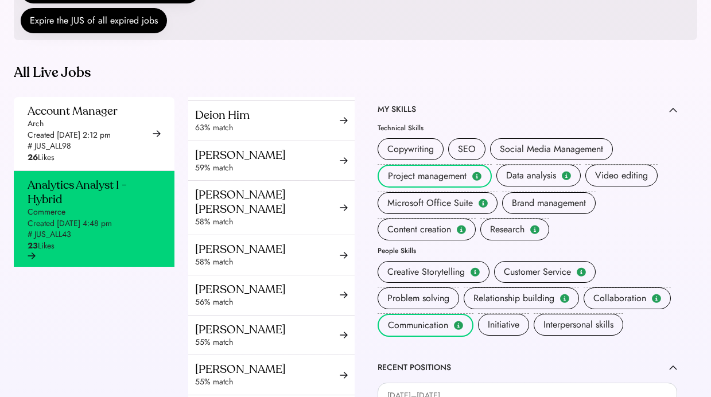
scroll to position [868, 0]
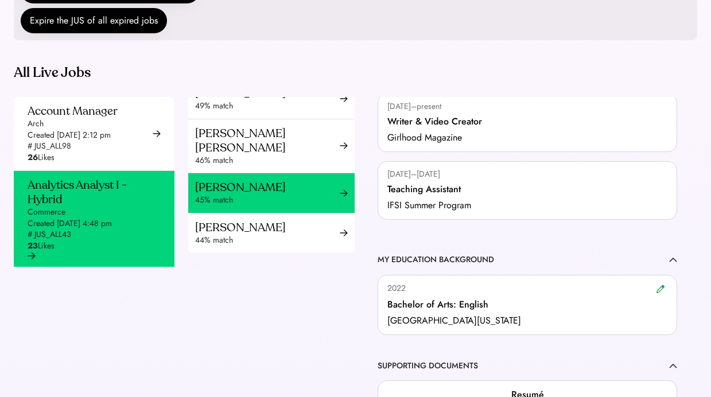
click at [263, 244] on div "44% match" at bounding box center [267, 240] width 145 height 11
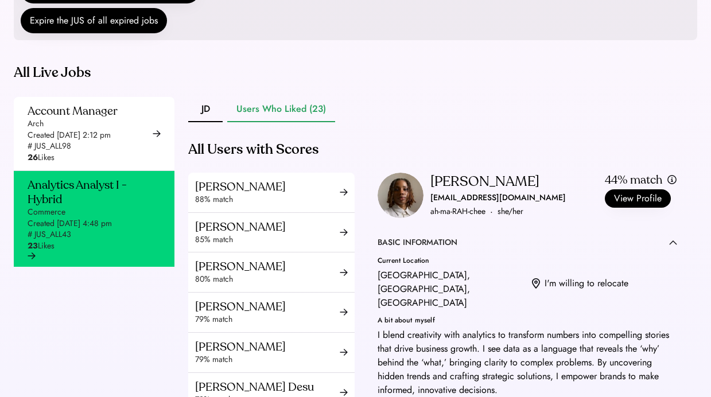
click at [484, 205] on div "[EMAIL_ADDRESS][DOMAIN_NAME]" at bounding box center [497, 198] width 135 height 14
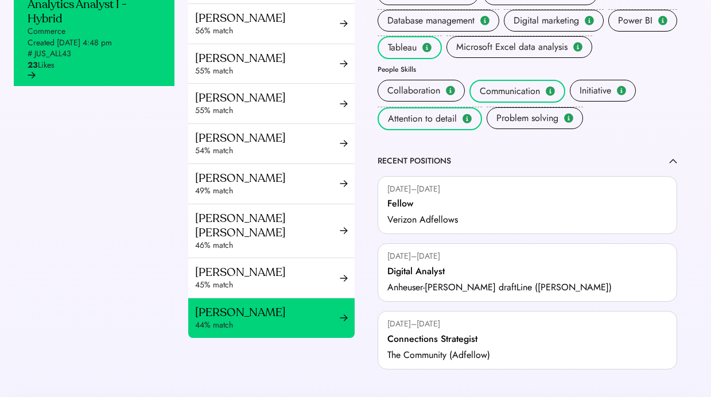
scroll to position [448, 0]
